Goal: Complete application form

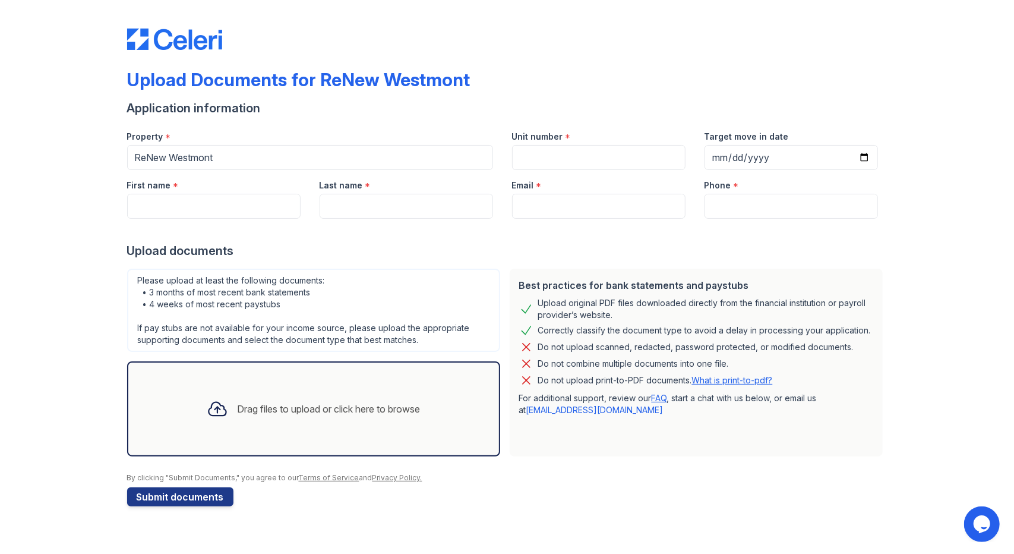
click at [556, 143] on div "Unit number *" at bounding box center [598, 133] width 173 height 24
click at [558, 151] on input "Unit number" at bounding box center [598, 157] width 173 height 25
type input "6723 #2"
click at [169, 208] on input "First name" at bounding box center [213, 206] width 173 height 25
type input "[PERSON_NAME]"
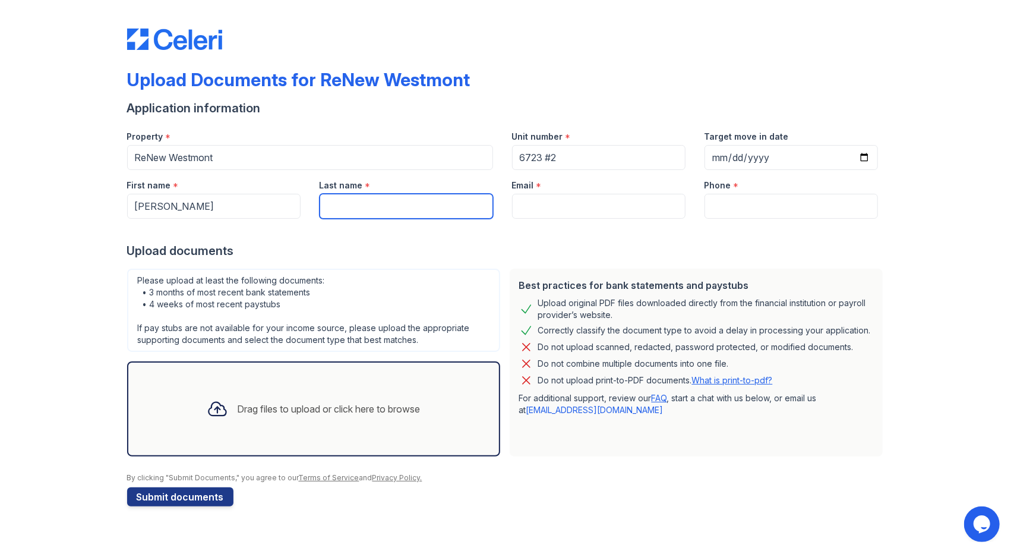
click at [360, 199] on input "Last name" at bounding box center [406, 206] width 173 height 25
type input "[PERSON_NAME]"
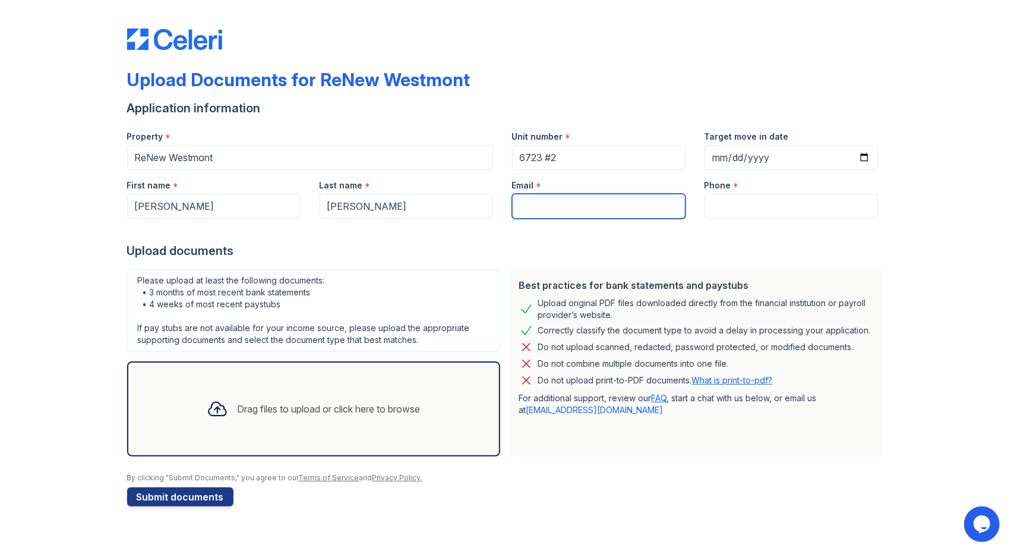
click at [537, 206] on input "Email" at bounding box center [598, 206] width 173 height 25
type input "[EMAIL_ADDRESS][DOMAIN_NAME]"
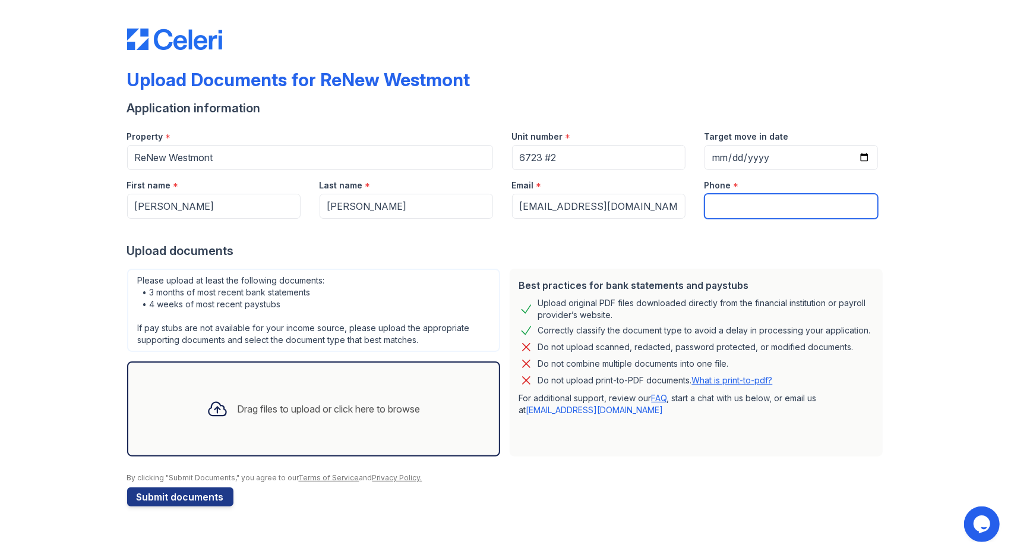
click at [733, 206] on input "Phone" at bounding box center [790, 206] width 173 height 25
type input "7737393490"
click at [936, 247] on div "Upload Documents for ReNew Westmont Application information Property * ReNew We…" at bounding box center [507, 265] width 976 height 530
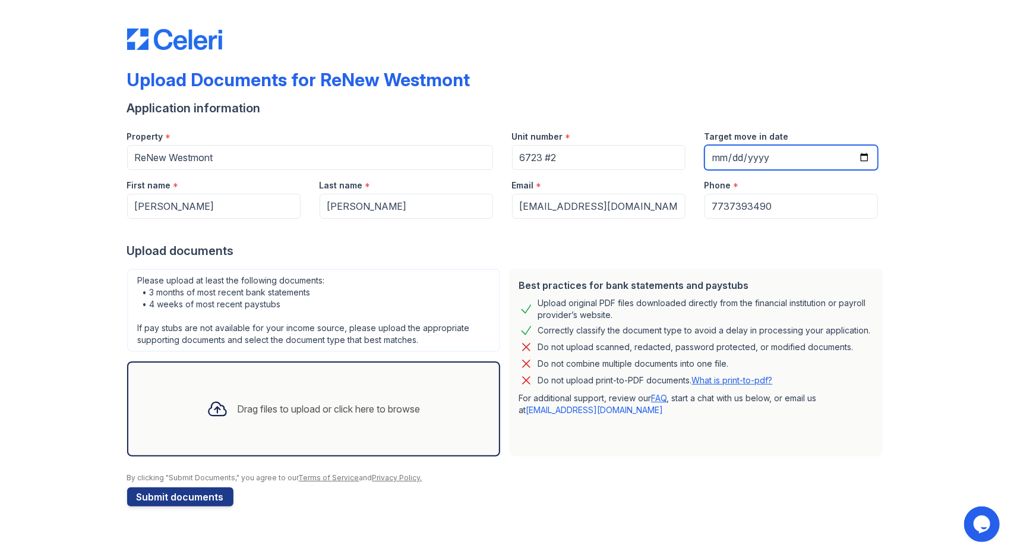
click at [759, 151] on input "Target move in date" at bounding box center [790, 157] width 173 height 25
click at [748, 159] on input "Target move in date" at bounding box center [790, 157] width 173 height 25
click at [725, 160] on input "Target move in date" at bounding box center [790, 157] width 173 height 25
click at [716, 155] on input "Target move in date" at bounding box center [790, 157] width 173 height 25
type input "[DATE]"
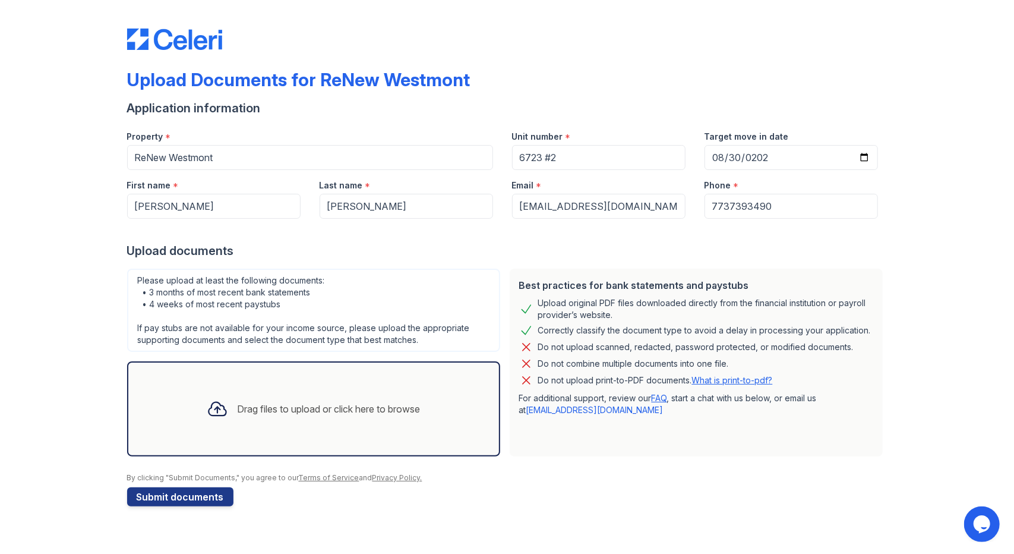
click at [217, 412] on icon at bounding box center [217, 408] width 21 height 21
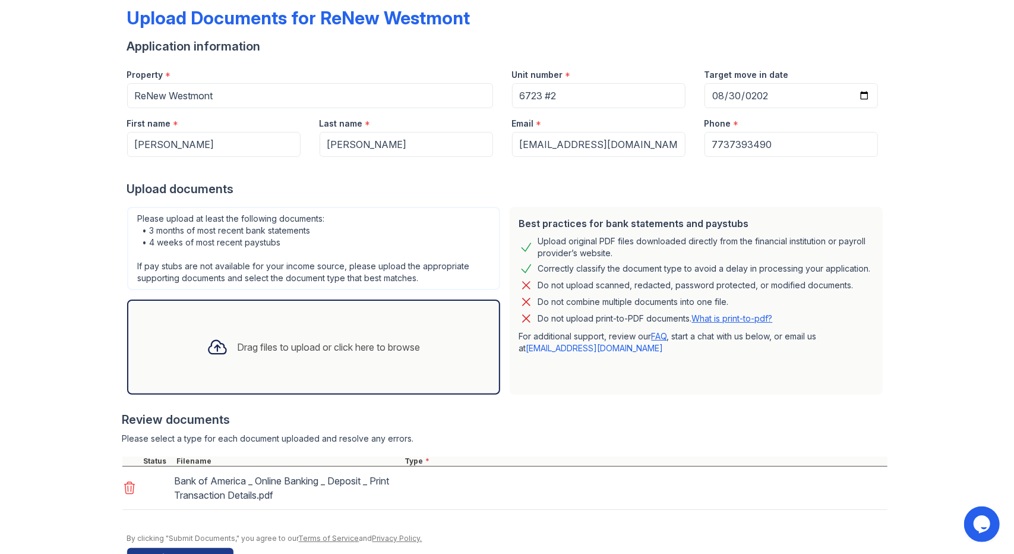
scroll to position [97, 0]
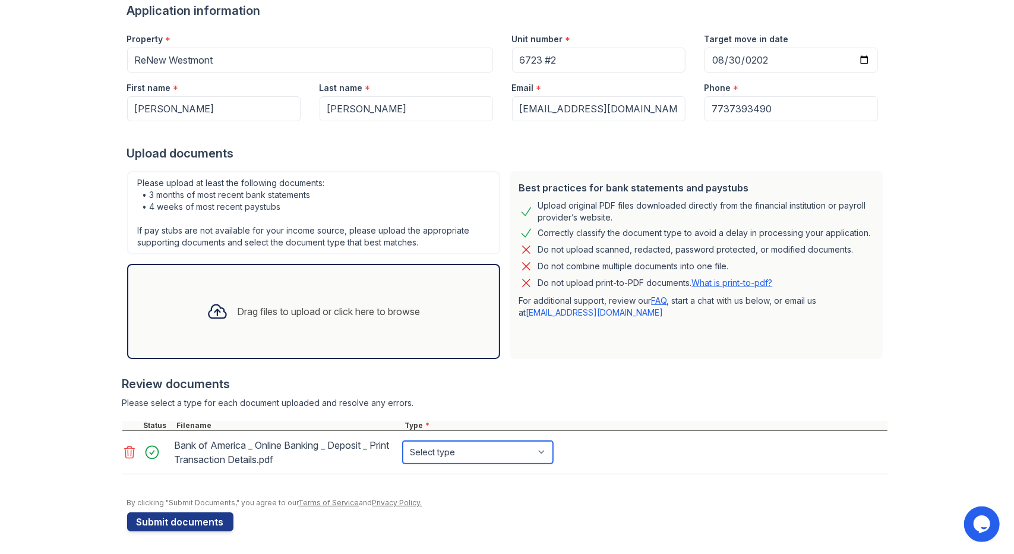
click at [430, 450] on select "Select type Paystub Bank Statement Offer Letter Tax Documents Benefit Award Let…" at bounding box center [478, 452] width 150 height 23
select select "other"
click at [403, 441] on select "Select type Paystub Bank Statement Offer Letter Tax Documents Benefit Award Let…" at bounding box center [478, 452] width 150 height 23
click at [447, 492] on div at bounding box center [507, 492] width 760 height 12
click at [198, 521] on button "Submit documents" at bounding box center [180, 521] width 106 height 19
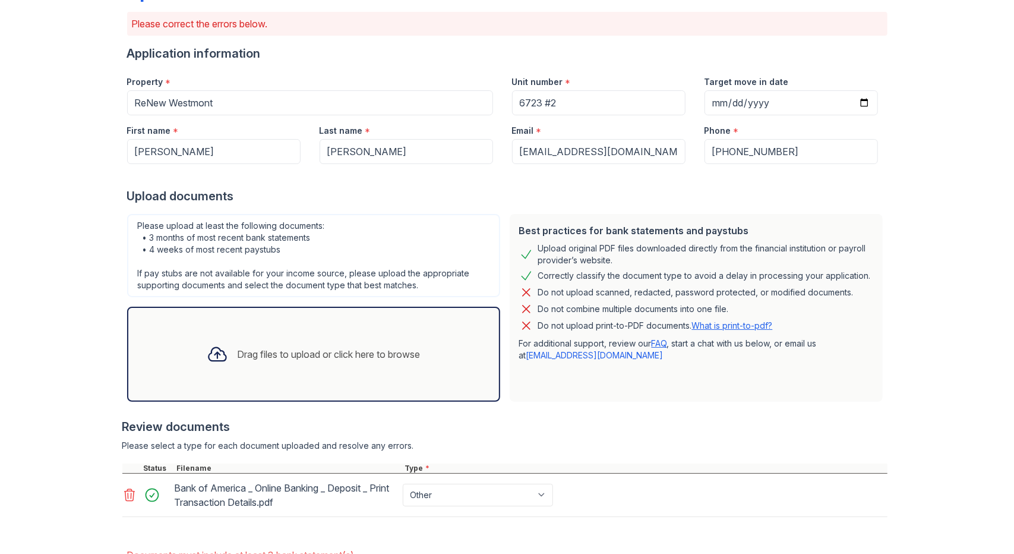
scroll to position [169, 0]
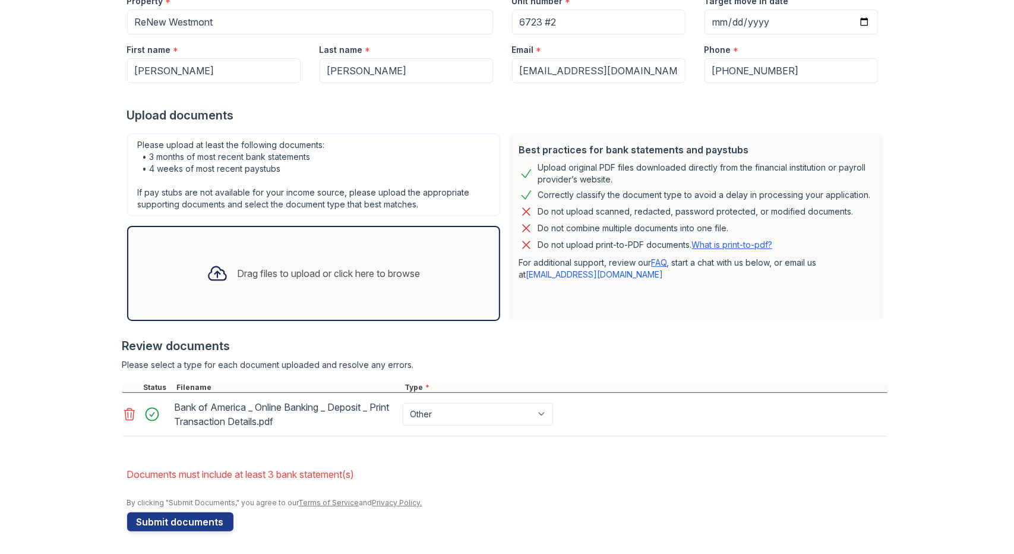
click at [239, 271] on div "Drag files to upload or click here to browse" at bounding box center [329, 273] width 183 height 14
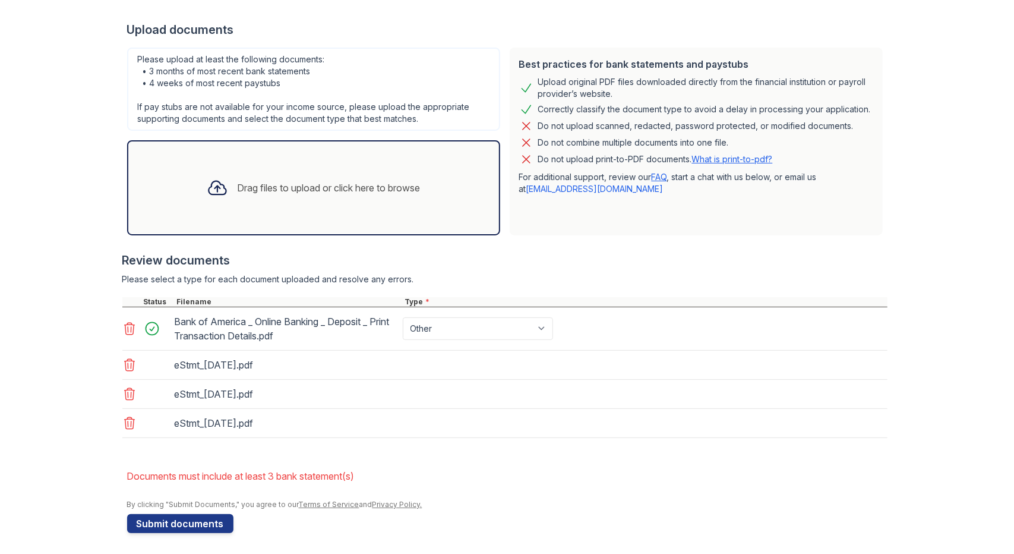
scroll to position [255, 0]
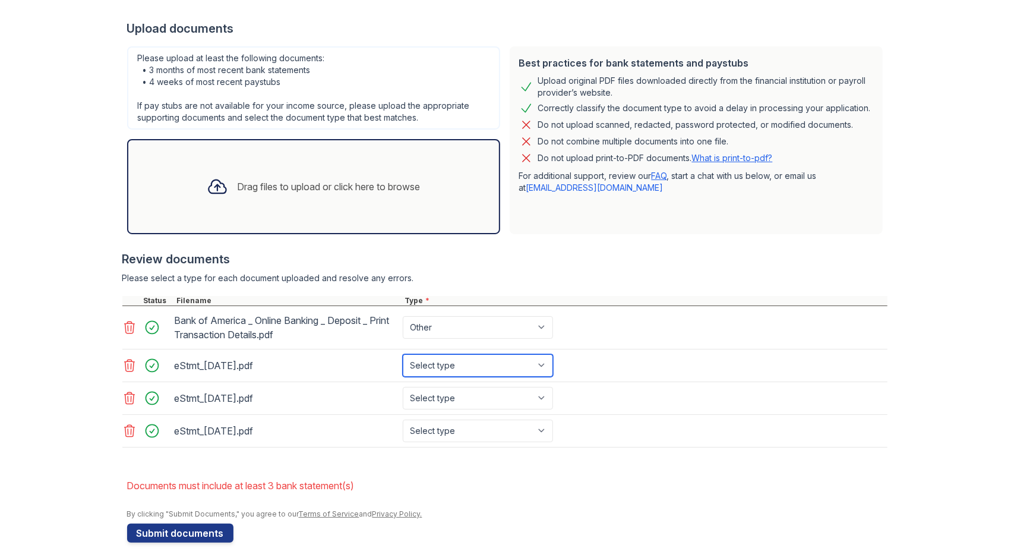
click at [464, 367] on select "Select type Paystub Bank Statement Offer Letter Tax Documents Benefit Award Let…" at bounding box center [478, 365] width 150 height 23
select select "bank_statement"
click at [403, 354] on select "Select type Paystub Bank Statement Offer Letter Tax Documents Benefit Award Let…" at bounding box center [478, 365] width 150 height 23
click at [463, 393] on select "Select type Paystub Bank Statement Offer Letter Tax Documents Benefit Award Let…" at bounding box center [478, 398] width 150 height 23
select select "bank_statement"
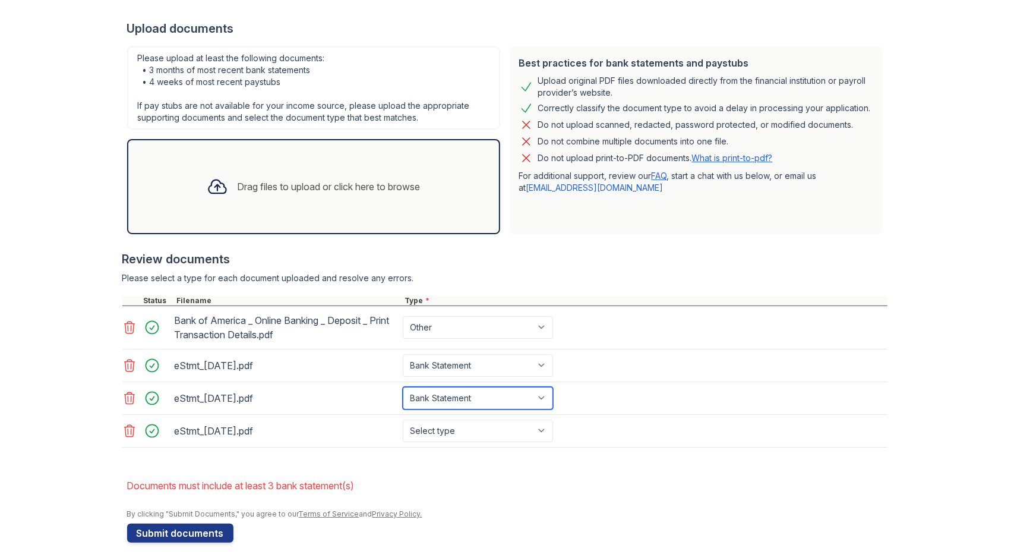
click at [403, 387] on select "Select type Paystub Bank Statement Offer Letter Tax Documents Benefit Award Let…" at bounding box center [478, 398] width 150 height 23
click at [470, 429] on select "Select type Paystub Bank Statement Offer Letter Tax Documents Benefit Award Let…" at bounding box center [478, 430] width 150 height 23
select select "bank_statement"
click at [403, 419] on select "Select type Paystub Bank Statement Offer Letter Tax Documents Benefit Award Let…" at bounding box center [478, 430] width 150 height 23
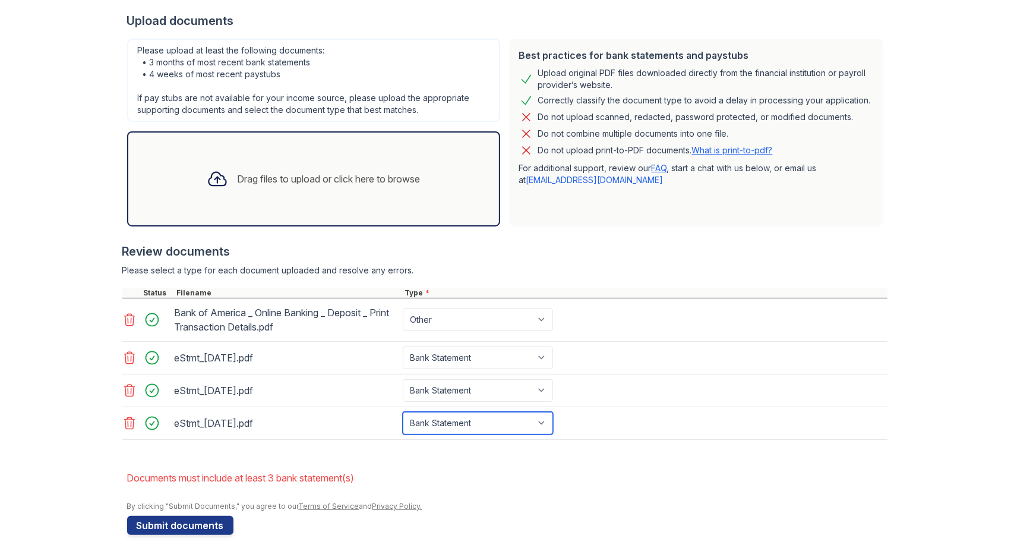
scroll to position [265, 0]
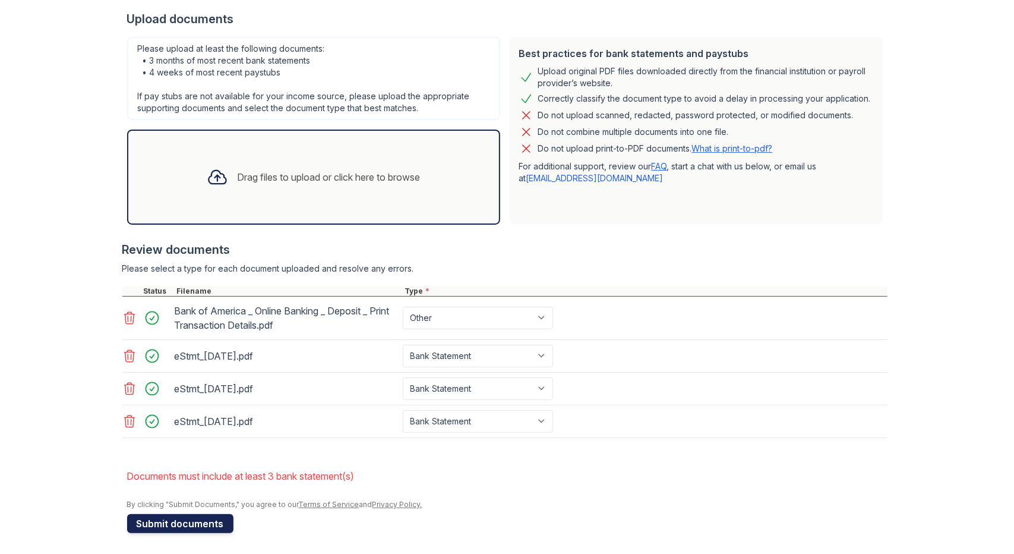
click at [198, 514] on button "Submit documents" at bounding box center [180, 523] width 106 height 19
